Goal: Transaction & Acquisition: Purchase product/service

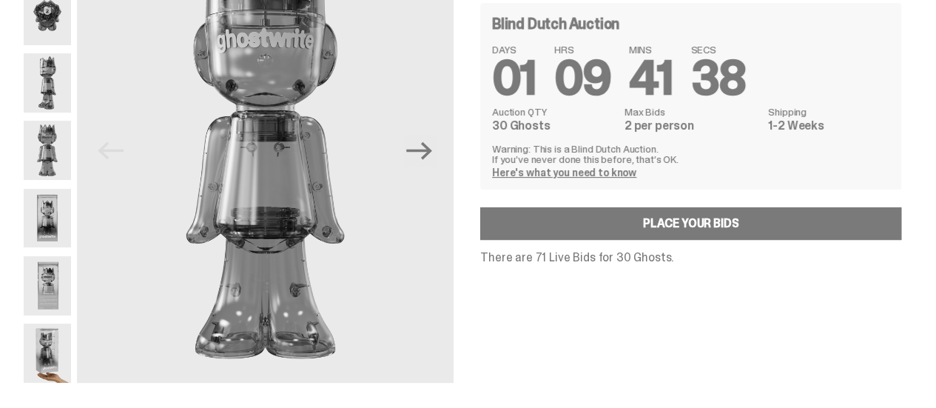
scroll to position [74, 0]
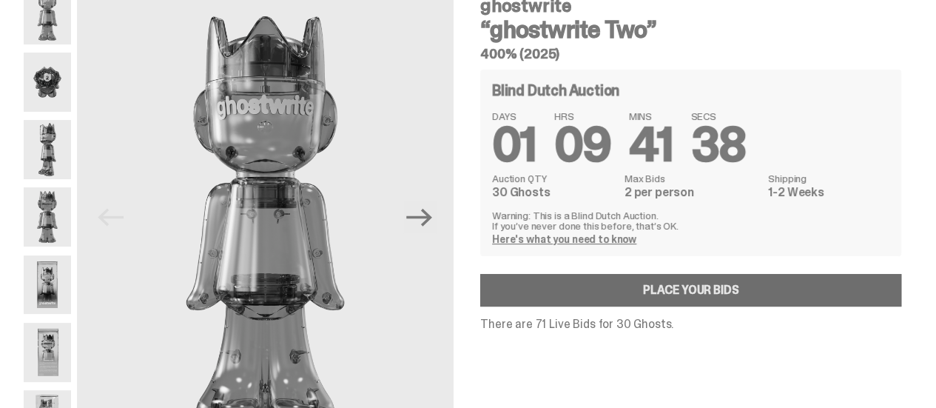
click at [708, 285] on link "Place your Bids" at bounding box center [690, 290] width 421 height 33
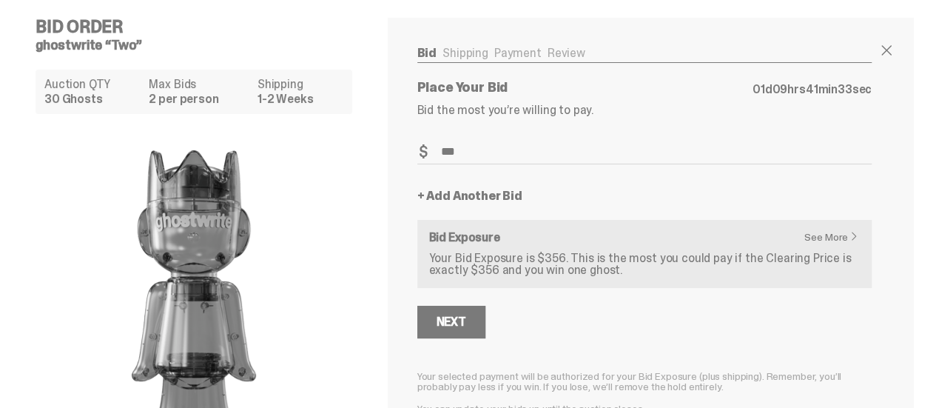
type input "***"
click at [490, 199] on link "+ Add Another Bid" at bounding box center [469, 196] width 105 height 12
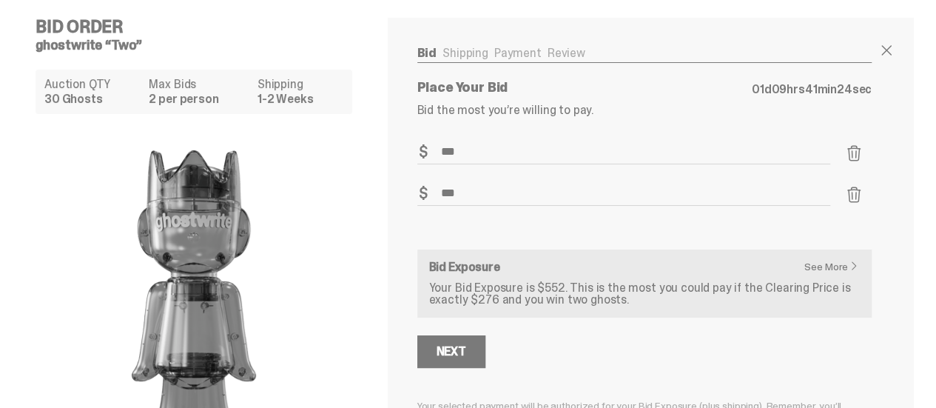
type input "***"
click at [599, 359] on div "Next" at bounding box center [644, 351] width 454 height 33
click at [453, 350] on div "Next" at bounding box center [451, 351] width 30 height 12
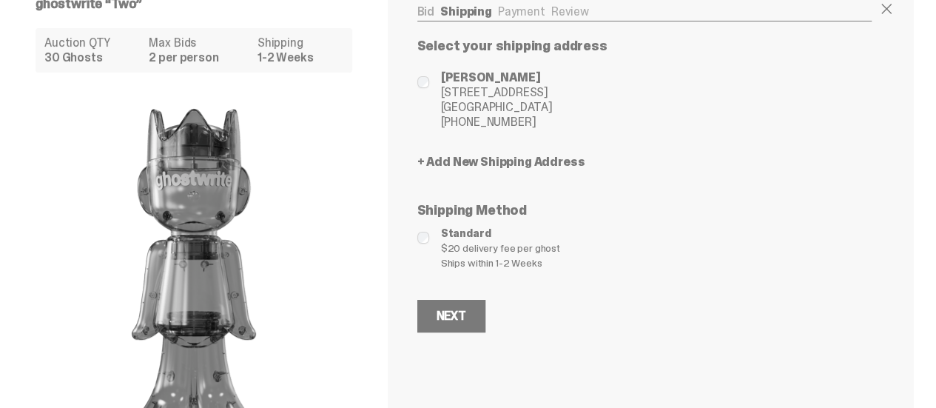
scroll to position [74, 0]
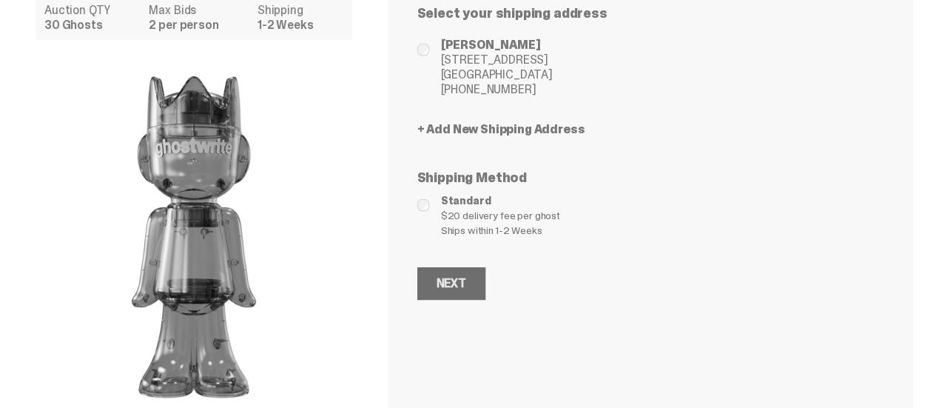
click at [456, 277] on div "Next" at bounding box center [451, 283] width 30 height 12
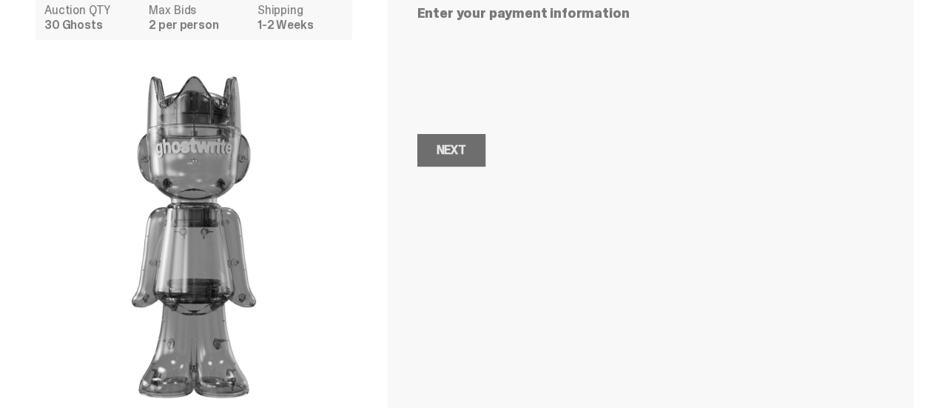
click at [460, 147] on div "Next" at bounding box center [451, 150] width 30 height 12
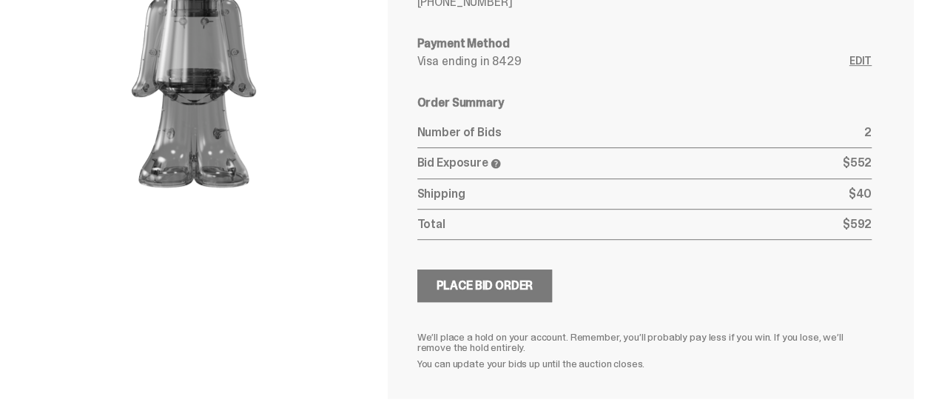
scroll to position [337, 0]
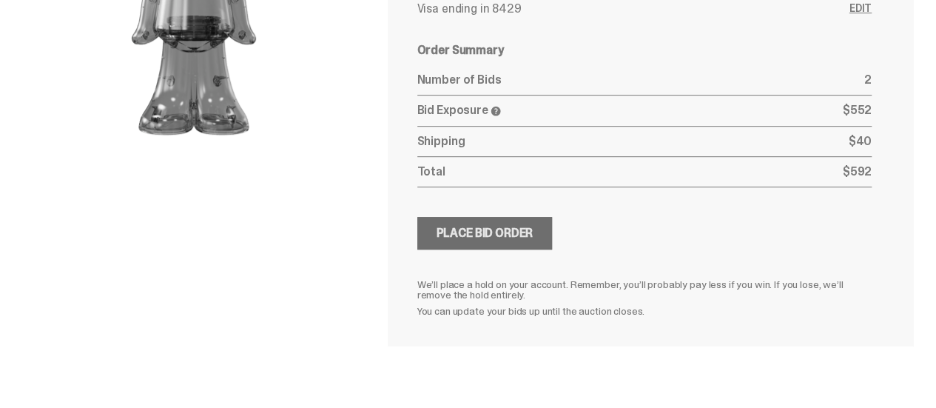
click at [477, 231] on div "Place Bid Order" at bounding box center [484, 233] width 97 height 12
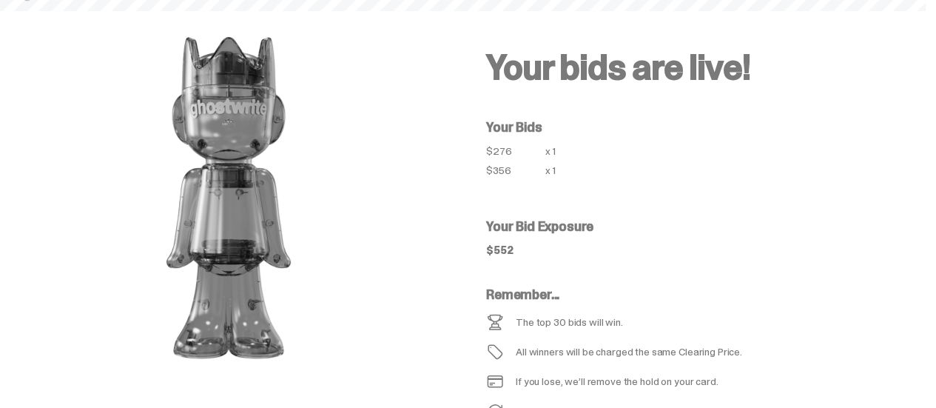
scroll to position [74, 0]
